Goal: Information Seeking & Learning: Check status

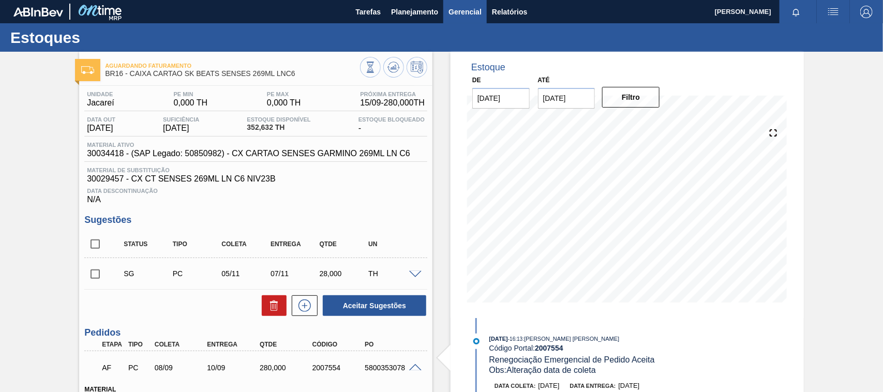
scroll to position [258, 0]
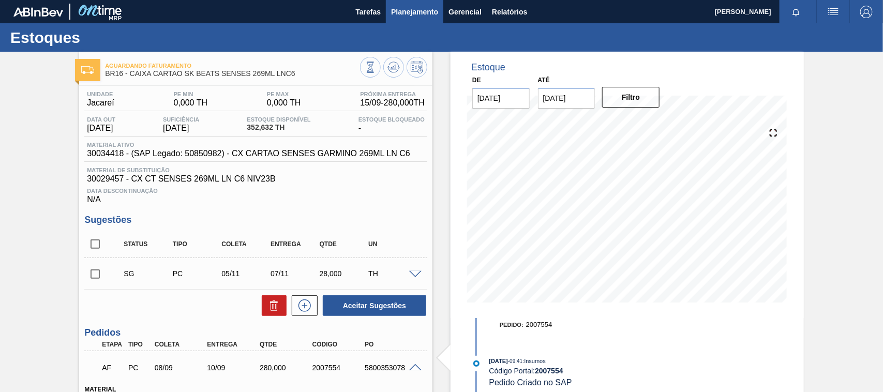
click at [414, 11] on span "Planejamento" at bounding box center [414, 12] width 47 height 12
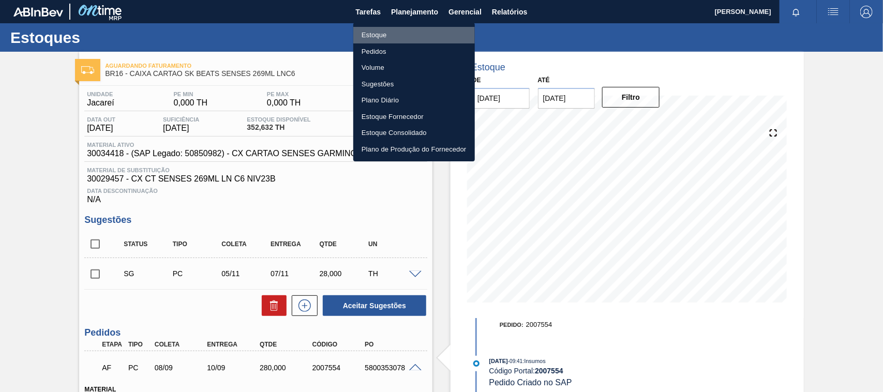
click at [390, 32] on li "Estoque" at bounding box center [413, 35] width 121 height 17
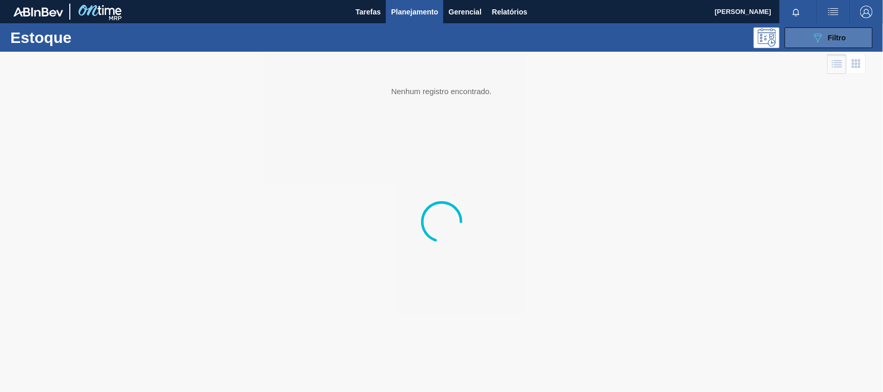
click at [804, 36] on button "089F7B8B-B2A5-4AFE-B5C0-19BA573D28AC Filtro" at bounding box center [828, 37] width 88 height 21
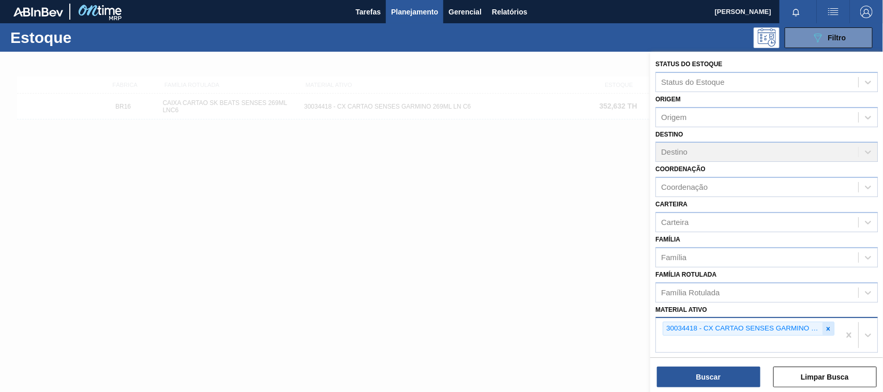
click at [824, 325] on icon at bounding box center [827, 328] width 7 height 7
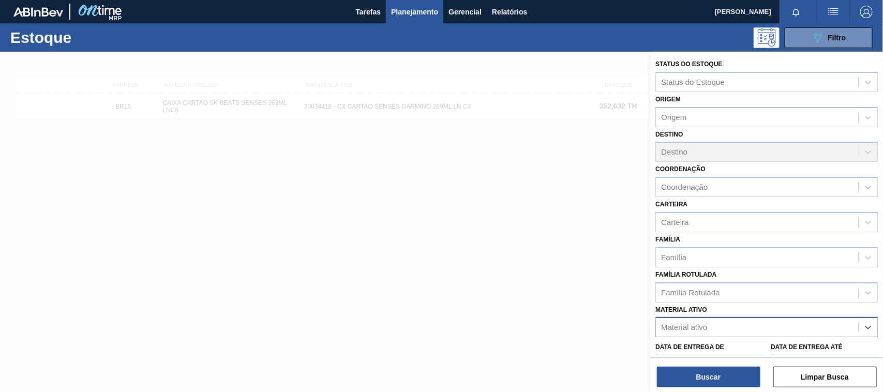
paste ativo "30012546"
type ativo "30012546"
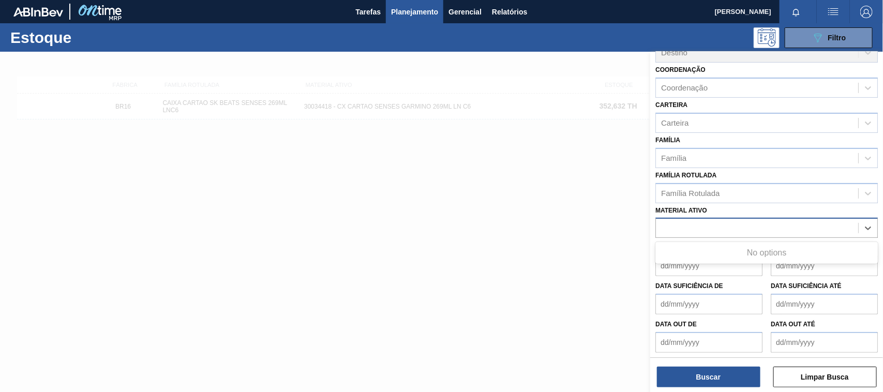
click at [707, 226] on div "30012546" at bounding box center [757, 228] width 202 height 15
click at [707, 226] on div "Material ativo" at bounding box center [757, 228] width 202 height 15
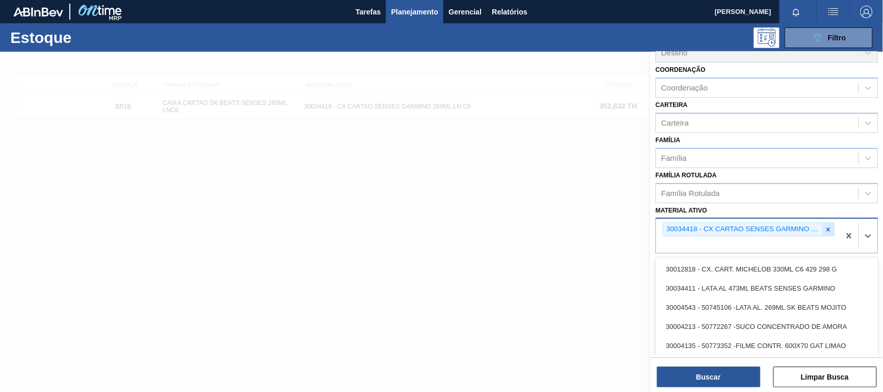
click at [824, 231] on div at bounding box center [827, 229] width 11 height 13
paste ativo "30012546"
type ativo "30012546"
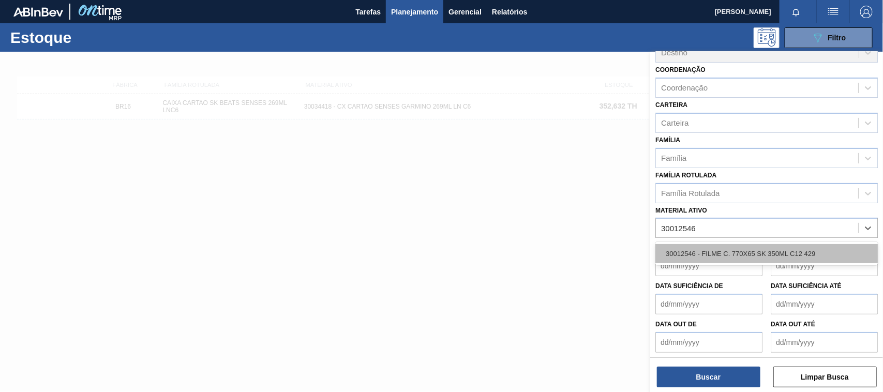
click at [722, 251] on div "30012546 - FILME C. 770X65 SK 350ML C12 429" at bounding box center [766, 253] width 222 height 19
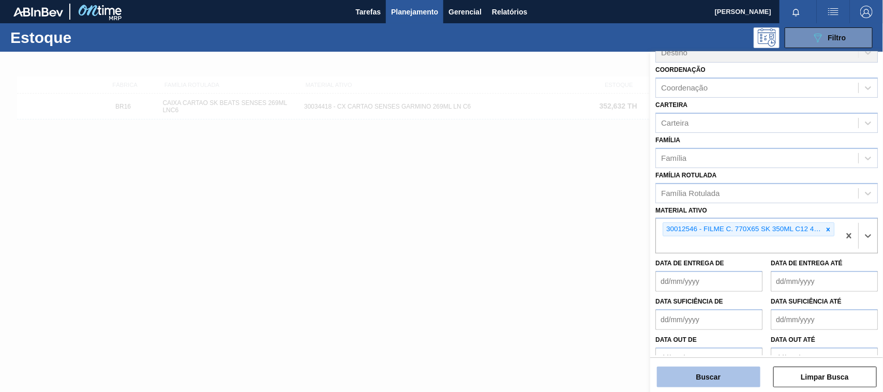
click at [696, 372] on button "Buscar" at bounding box center [708, 377] width 103 height 21
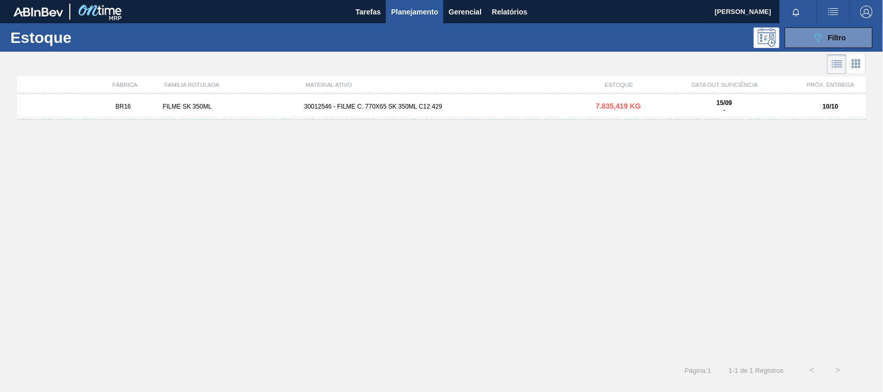
click at [330, 109] on div "30012546 - FILME C. 770X65 SK 350ML C12 429" at bounding box center [441, 106] width 283 height 7
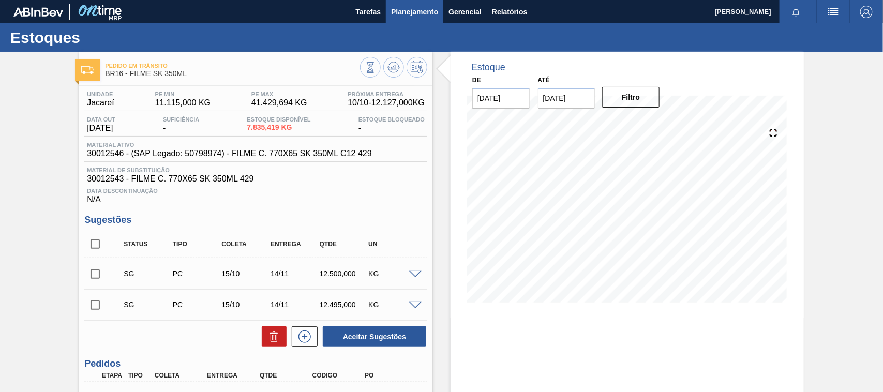
click at [432, 10] on span "Planejamento" at bounding box center [414, 12] width 47 height 12
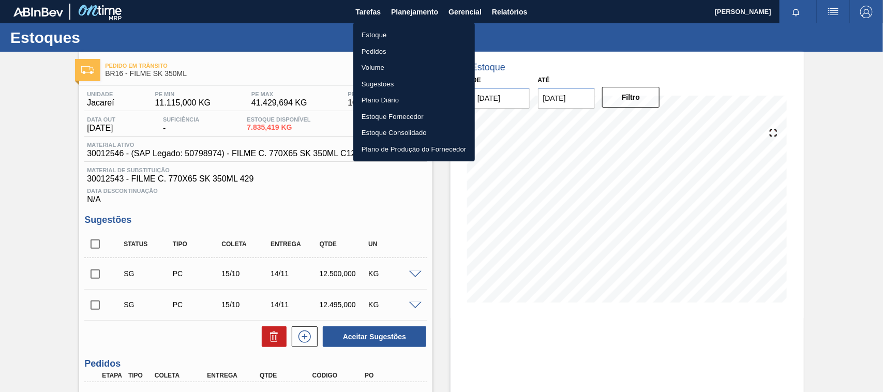
click at [388, 31] on li "Estoque" at bounding box center [413, 35] width 121 height 17
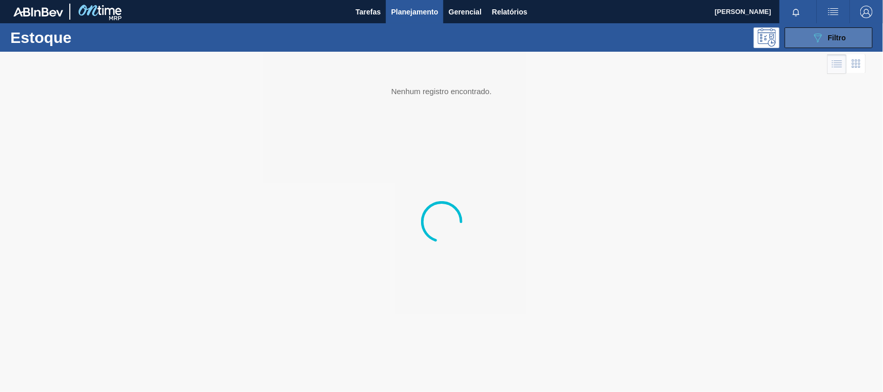
drag, startPoint x: 847, startPoint y: 35, endPoint x: 841, endPoint y: 38, distance: 6.5
click at [845, 35] on button "089F7B8B-B2A5-4AFE-B5C0-19BA573D28AC Filtro" at bounding box center [828, 37] width 88 height 21
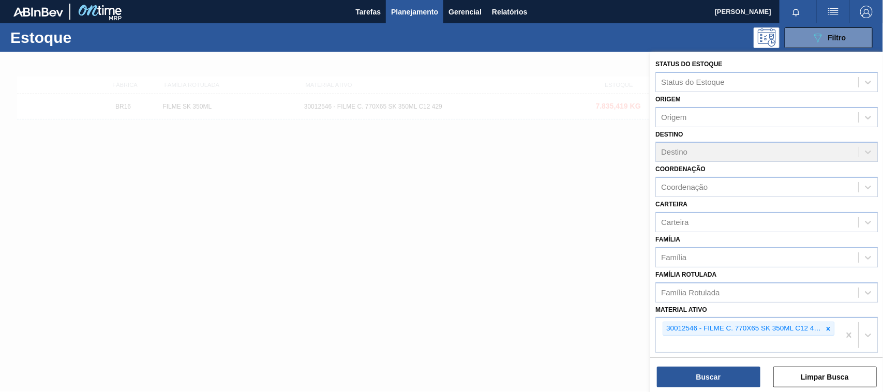
click at [827, 328] on icon at bounding box center [827, 328] width 7 height 7
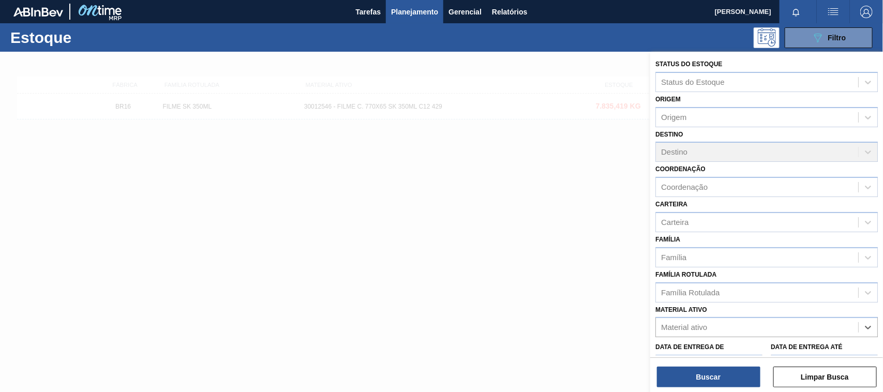
paste ativo "30012546"
type ativo "30012546"
click at [709, 350] on div "30012546 - FILME C. 770X65 SK 350ML C12 429" at bounding box center [766, 352] width 222 height 19
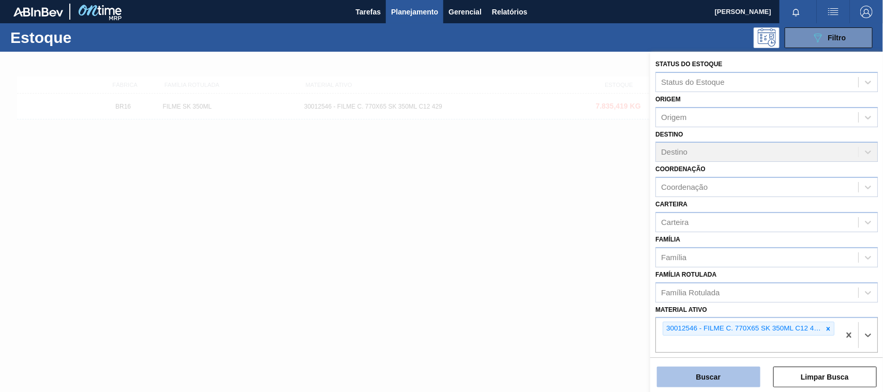
click at [707, 383] on button "Buscar" at bounding box center [708, 377] width 103 height 21
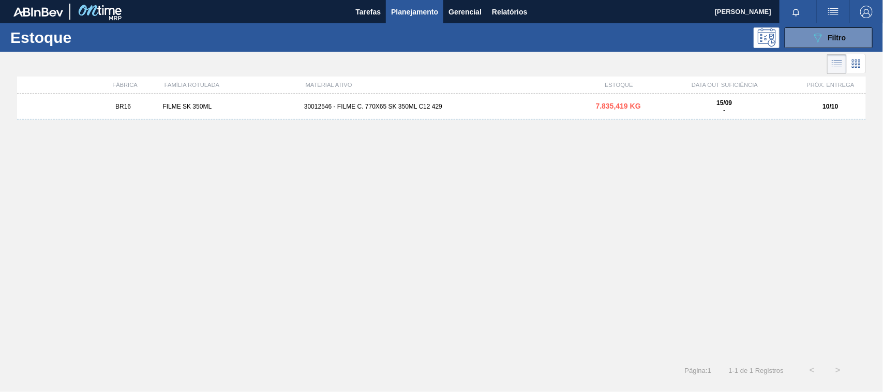
click at [427, 114] on div "BR16 FILME SK 350ML 30012546 - FILME C. 770X65 SK 350ML C12 429 7.835,419 KG 15…" at bounding box center [441, 107] width 848 height 26
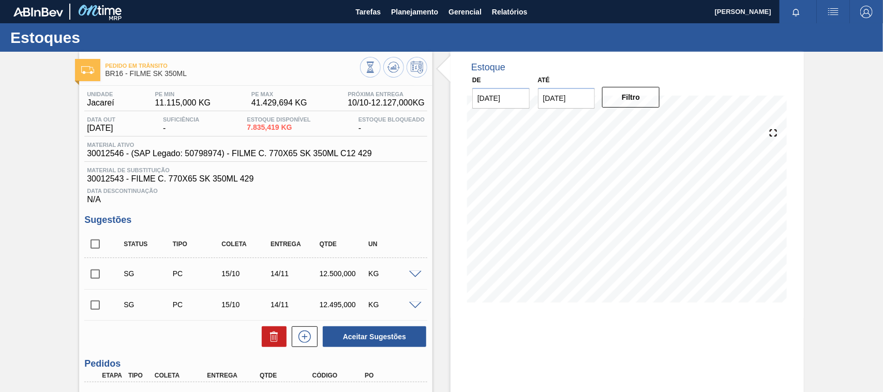
scroll to position [108, 0]
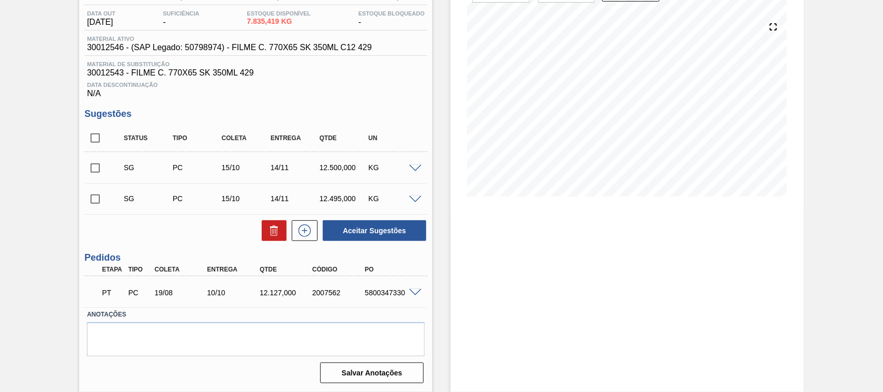
click at [371, 301] on div "PT PC 19/08 10/10 12.127,000 2007562 5800347330" at bounding box center [252, 291] width 315 height 21
click at [372, 301] on div "PT PC 19/08 10/10 12.127,000 2007562 5800347330" at bounding box center [252, 291] width 315 height 21
copy div "5800347330"
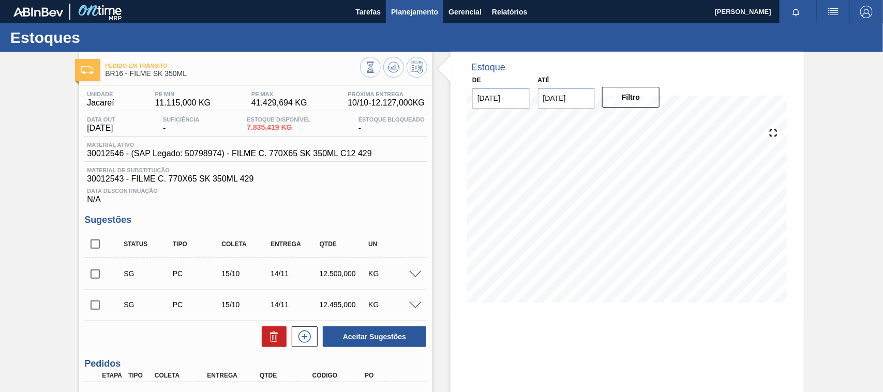
click at [421, 8] on span "Planejamento" at bounding box center [414, 12] width 47 height 12
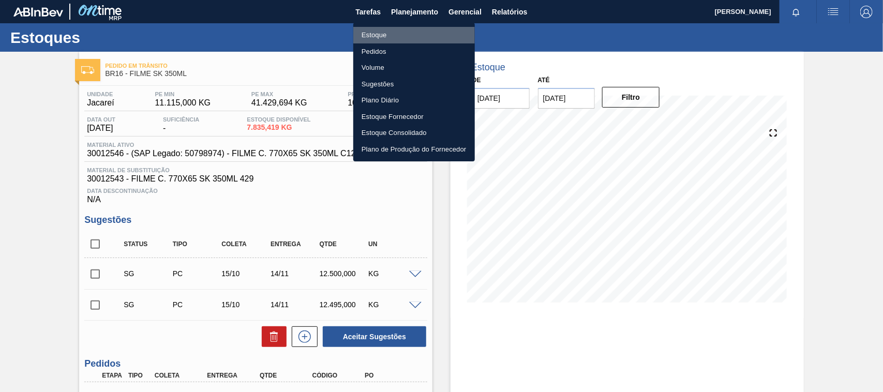
click at [397, 35] on li "Estoque" at bounding box center [413, 35] width 121 height 17
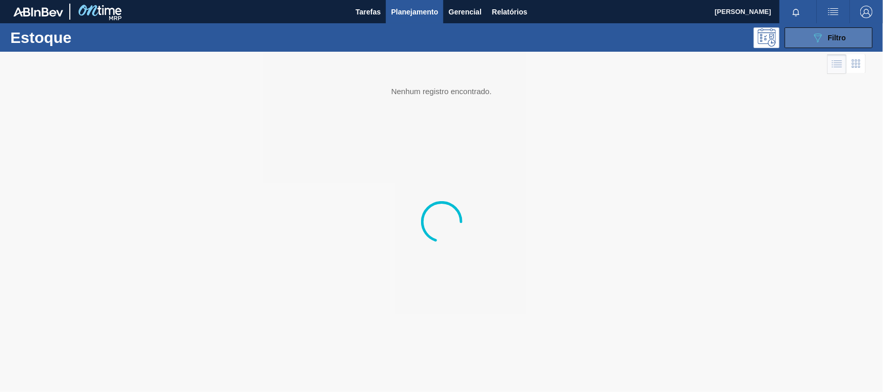
click at [846, 36] on button "089F7B8B-B2A5-4AFE-B5C0-19BA573D28AC Filtro" at bounding box center [828, 37] width 88 height 21
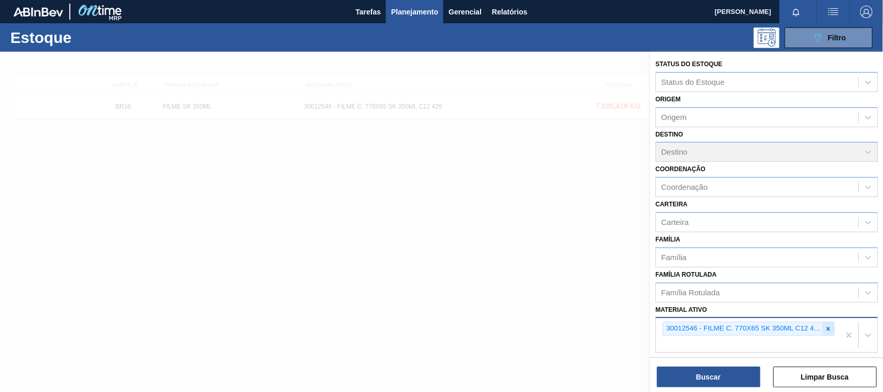
click at [830, 331] on div at bounding box center [827, 328] width 11 height 13
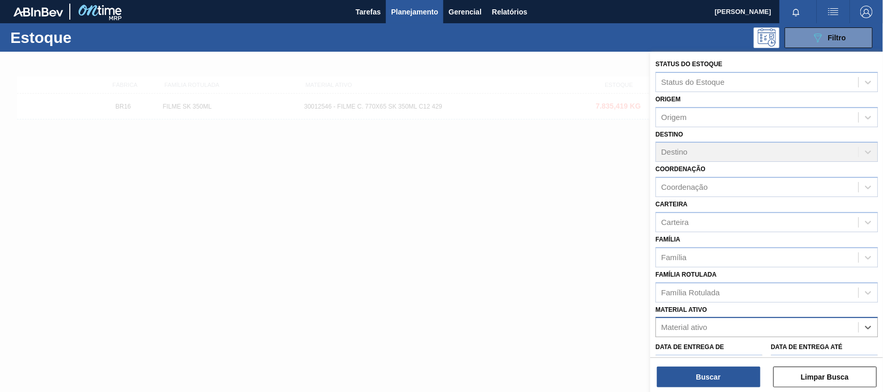
paste ativo "30003188"
type ativo "30003188"
click at [703, 350] on div "30003188 - TAMPA AL.CDL;PRATEADA;LATA-AUTOMATICA;" at bounding box center [766, 352] width 222 height 19
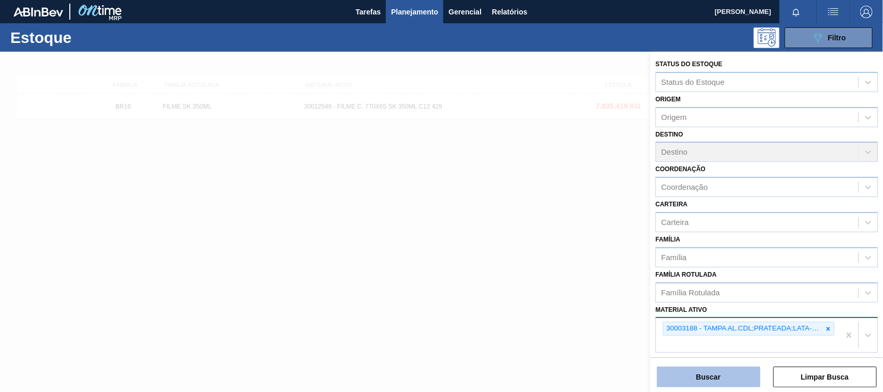
click at [704, 381] on button "Buscar" at bounding box center [708, 377] width 103 height 21
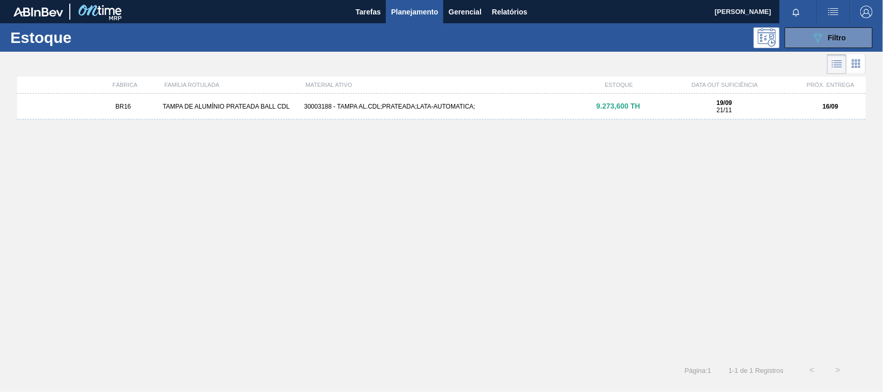
click at [479, 116] on div "BR16 TAMPA DE ALUMÍNIO PRATEADA BALL CDL 30003188 - TAMPA AL.CDL;PRATEADA;LATA-…" at bounding box center [441, 107] width 848 height 26
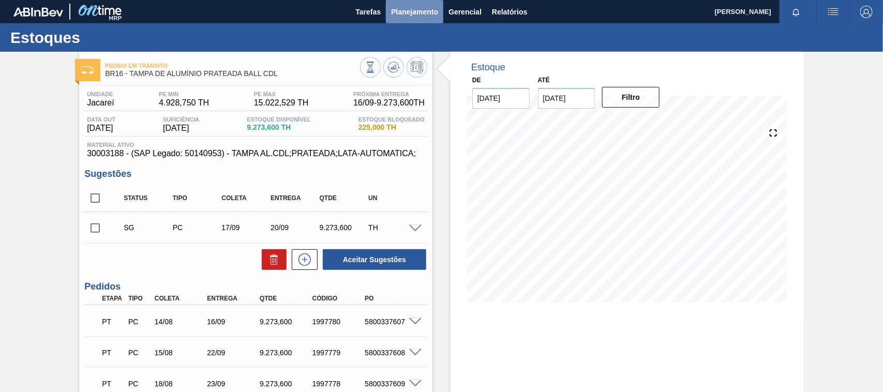
click at [407, 18] on button "Planejamento" at bounding box center [414, 11] width 57 height 23
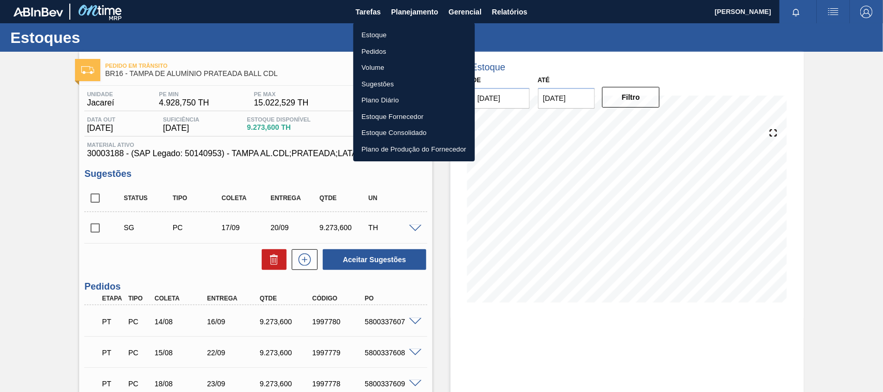
click at [387, 35] on li "Estoque" at bounding box center [413, 35] width 121 height 17
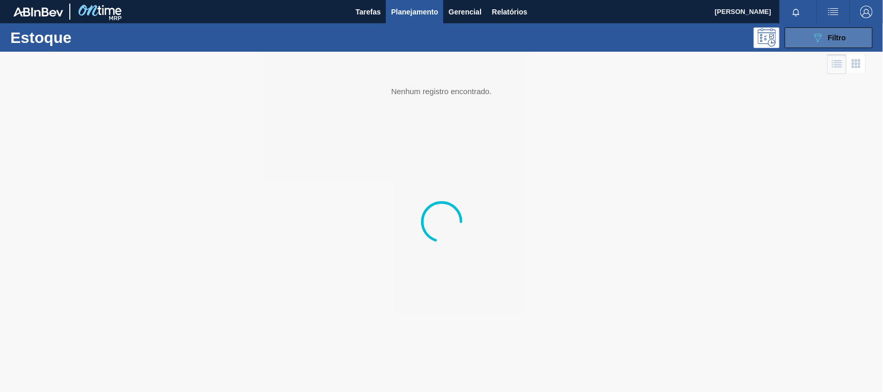
click at [786, 37] on button "089F7B8B-B2A5-4AFE-B5C0-19BA573D28AC Filtro" at bounding box center [828, 37] width 88 height 21
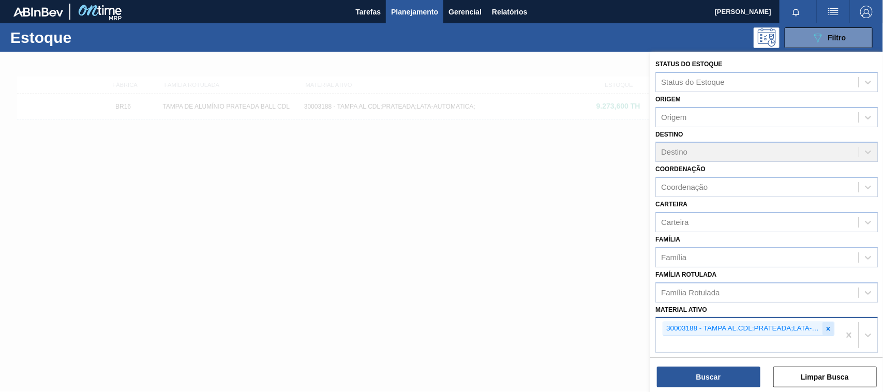
click at [825, 326] on icon at bounding box center [827, 328] width 7 height 7
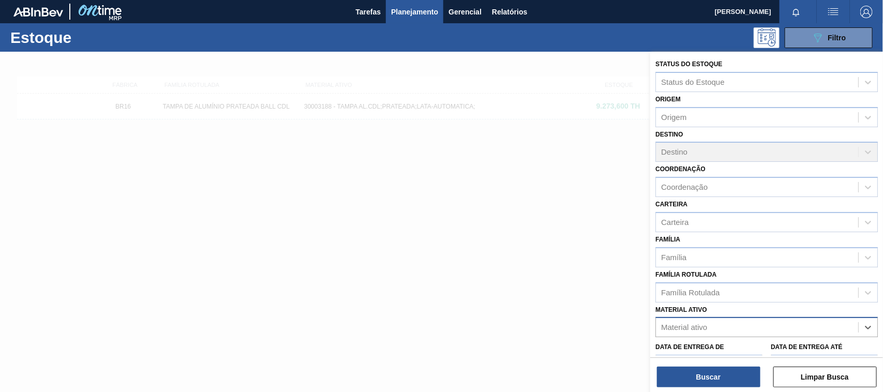
paste ativo "30033729"
type ativo "30033729"
click at [714, 355] on div "30033729 - FILME CONT 620X80 GT 269ML C 8 NIV25" at bounding box center [766, 352] width 222 height 19
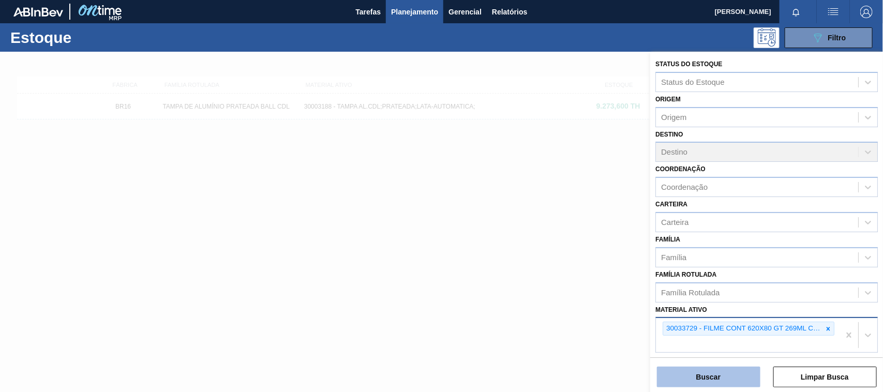
click at [711, 373] on button "Buscar" at bounding box center [708, 377] width 103 height 21
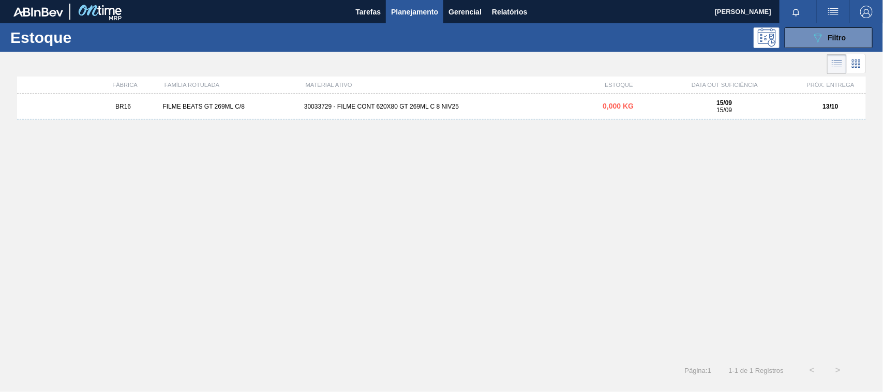
click at [435, 114] on div "BR16 FILME BEATS GT 269ML C/8 30033729 - FILME CONT 620X80 GT 269ML C 8 NIV25 0…" at bounding box center [441, 107] width 848 height 26
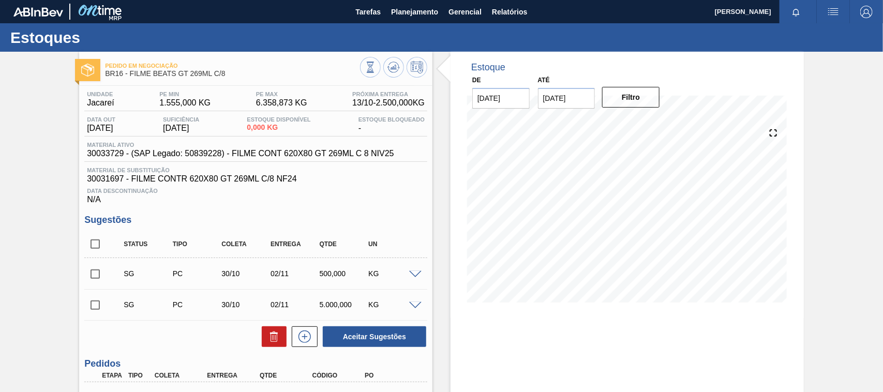
scroll to position [108, 0]
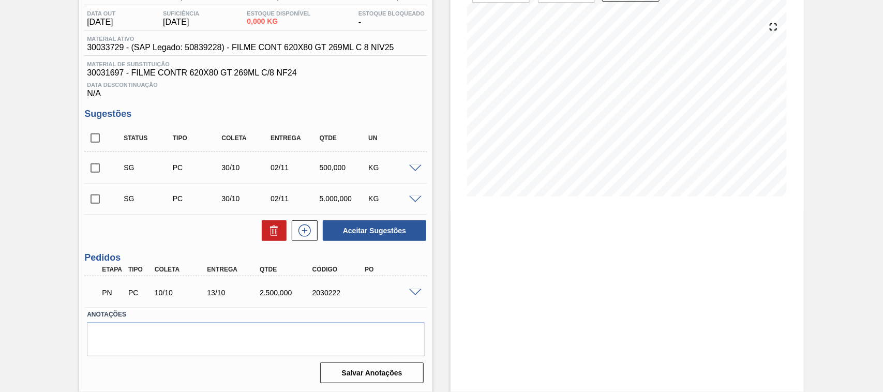
click at [409, 294] on span at bounding box center [415, 293] width 12 height 8
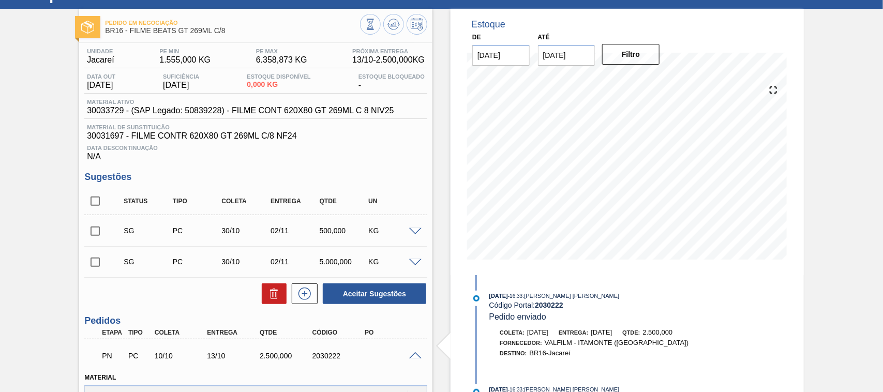
scroll to position [0, 0]
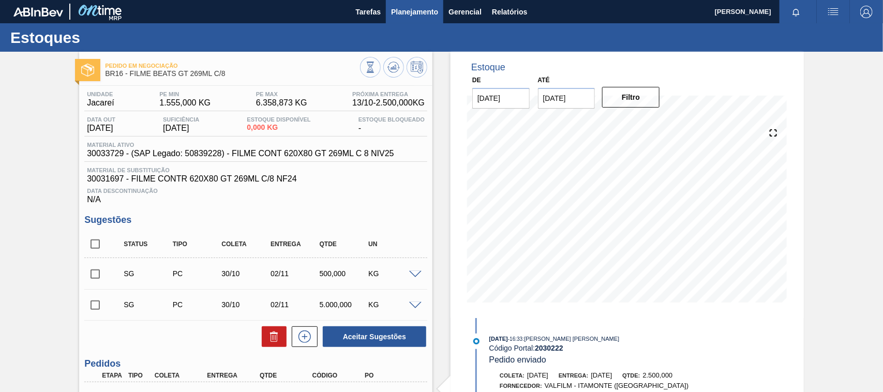
click at [401, 13] on span "Planejamento" at bounding box center [414, 12] width 47 height 12
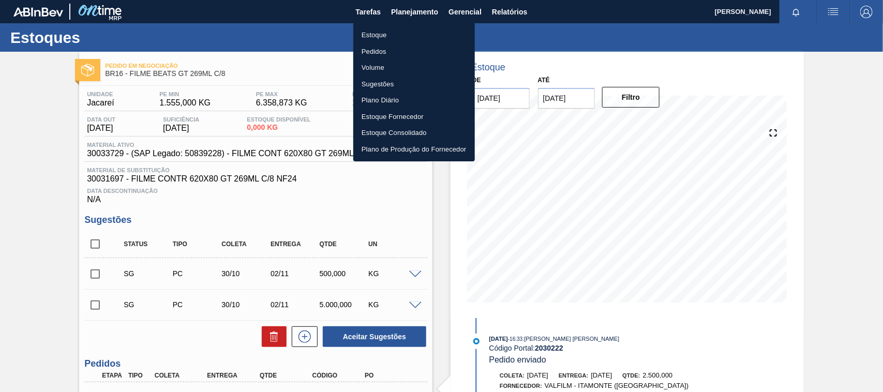
drag, startPoint x: 388, startPoint y: 31, endPoint x: 882, endPoint y: 33, distance: 493.7
click at [388, 32] on li "Estoque" at bounding box center [413, 35] width 121 height 17
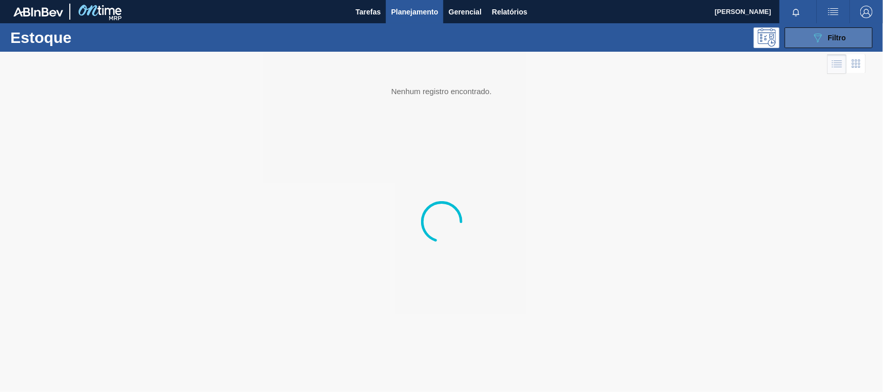
click at [835, 35] on span "Filtro" at bounding box center [837, 38] width 18 height 8
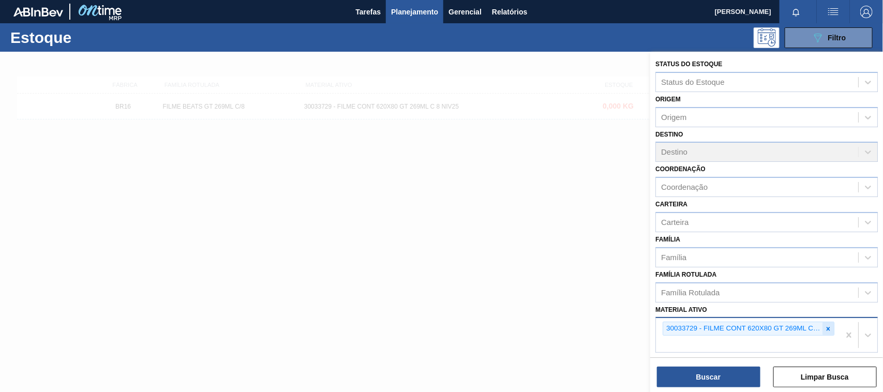
click at [825, 326] on icon at bounding box center [827, 328] width 7 height 7
paste ativo "30003188"
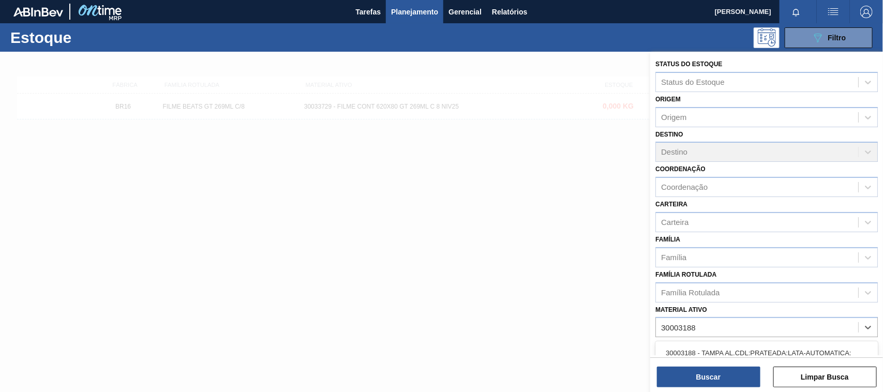
type ativo "30003188"
click at [694, 356] on div "Status do Estoque Status do Estoque Origem Origem Destino Destino Coordenação C…" at bounding box center [766, 223] width 233 height 342
click at [698, 331] on div "Material ativo" at bounding box center [757, 327] width 202 height 15
paste ativo "30003188"
type ativo "30003188"
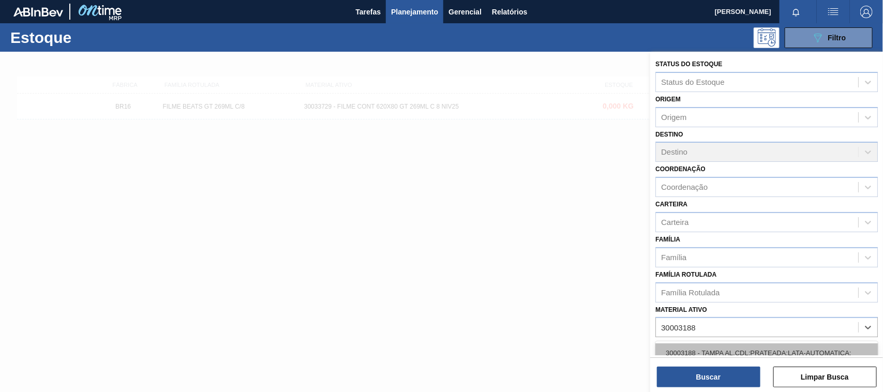
click at [693, 343] on div "30003188 - TAMPA AL.CDL;PRATEADA;LATA-AUTOMATICA;" at bounding box center [766, 352] width 222 height 19
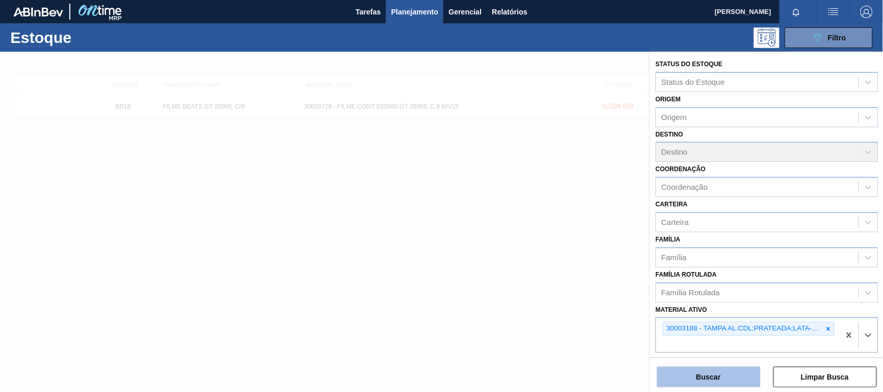
click at [699, 370] on button "Buscar" at bounding box center [708, 377] width 103 height 21
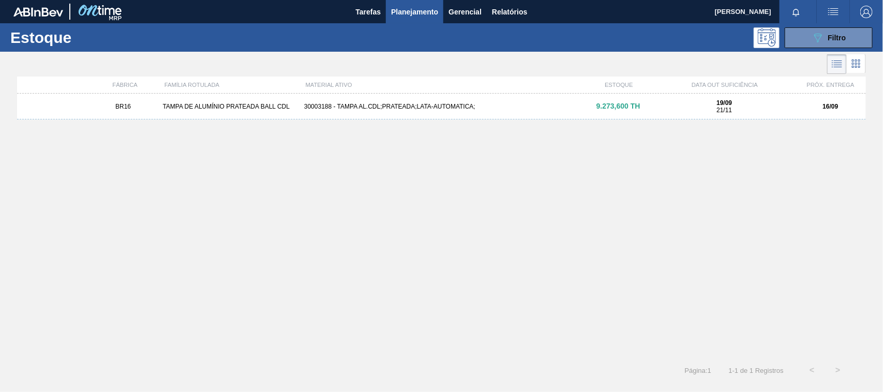
click at [383, 114] on div "BR16 TAMPA DE ALUMÍNIO PRATEADA BALL CDL 30003188 - TAMPA AL.CDL;PRATEADA;LATA-…" at bounding box center [441, 107] width 848 height 26
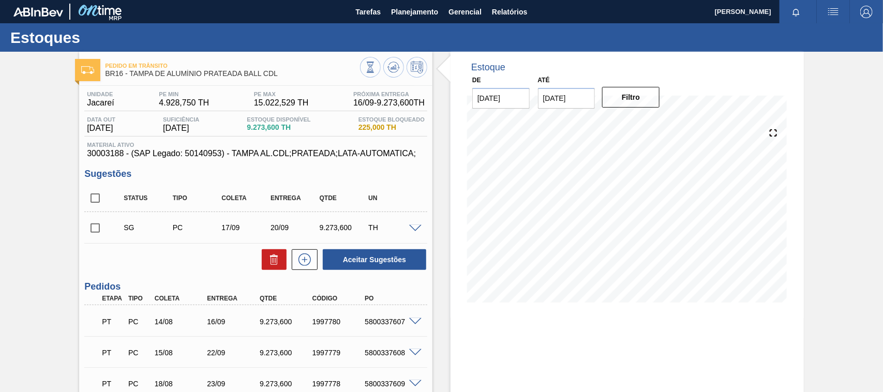
scroll to position [129, 0]
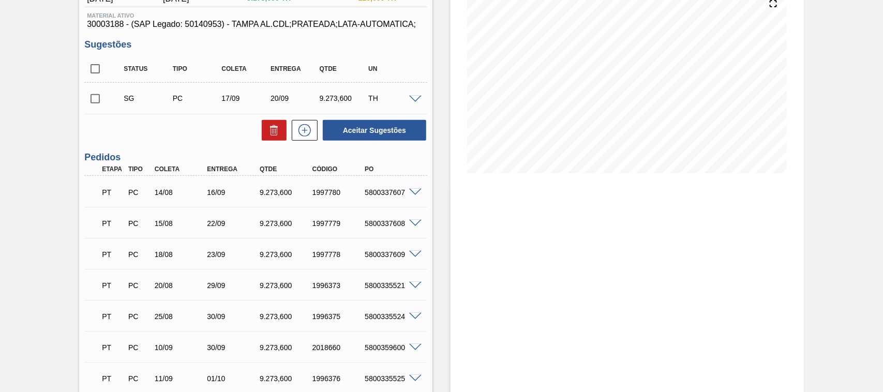
click at [416, 192] on span at bounding box center [415, 193] width 12 height 8
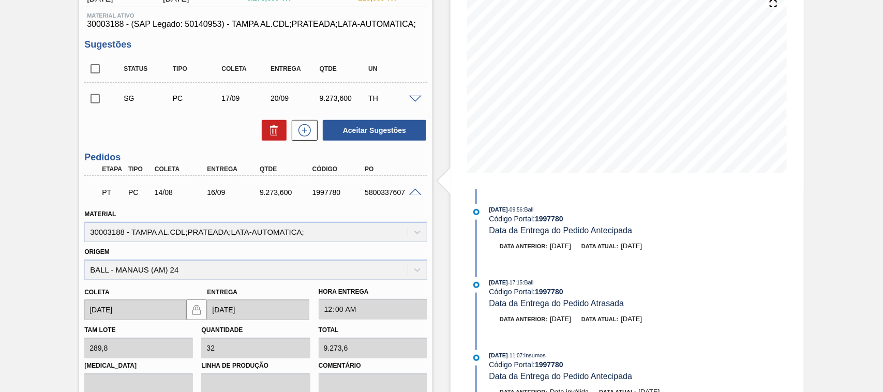
scroll to position [0, 0]
